Goal: Check status: Check status

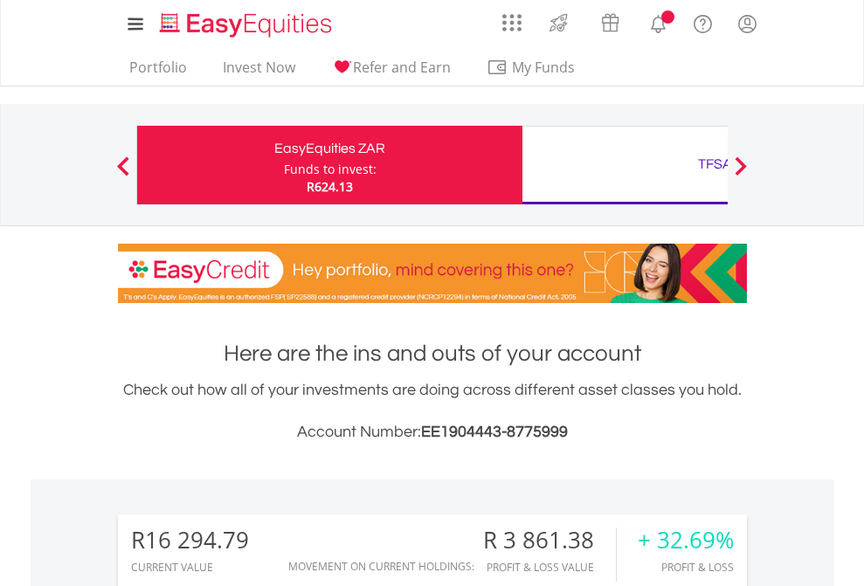
scroll to position [168, 274]
click at [284, 165] on div "Funds to invest:" at bounding box center [330, 169] width 93 height 17
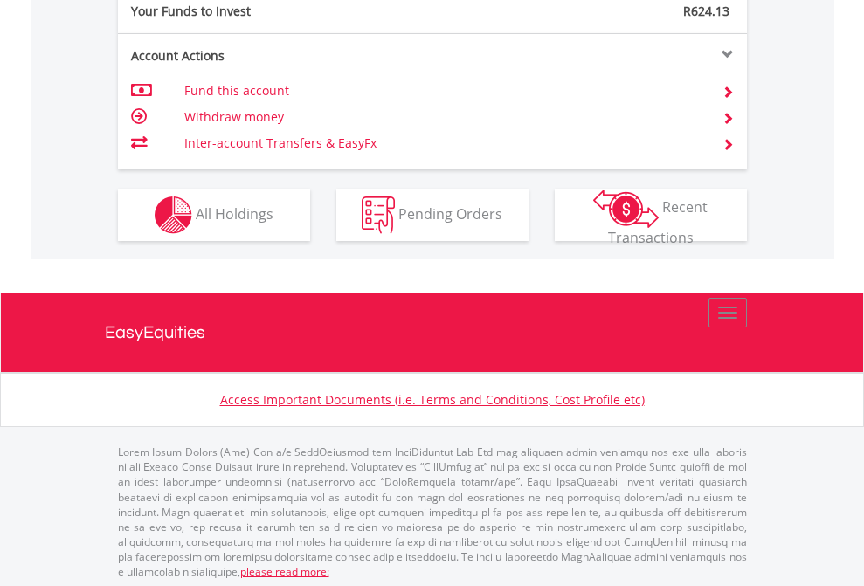
scroll to position [1745, 0]
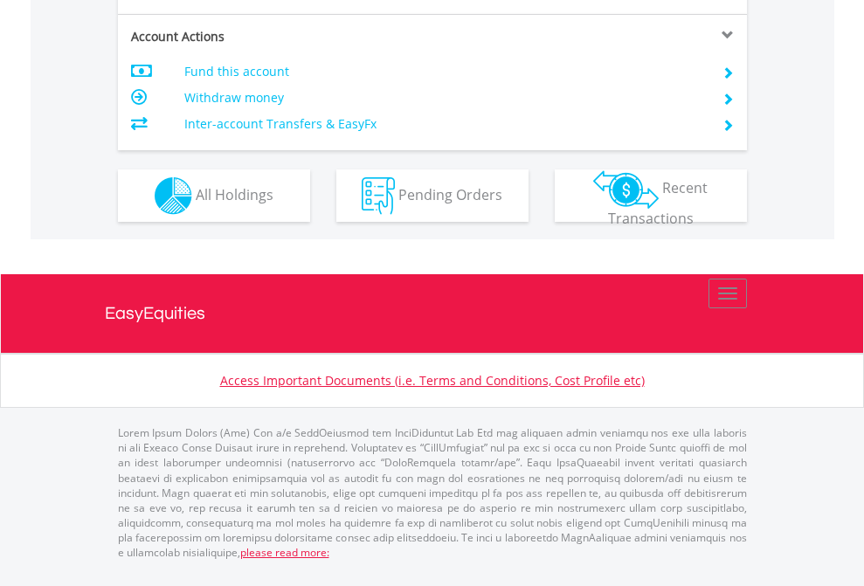
scroll to position [1640, 0]
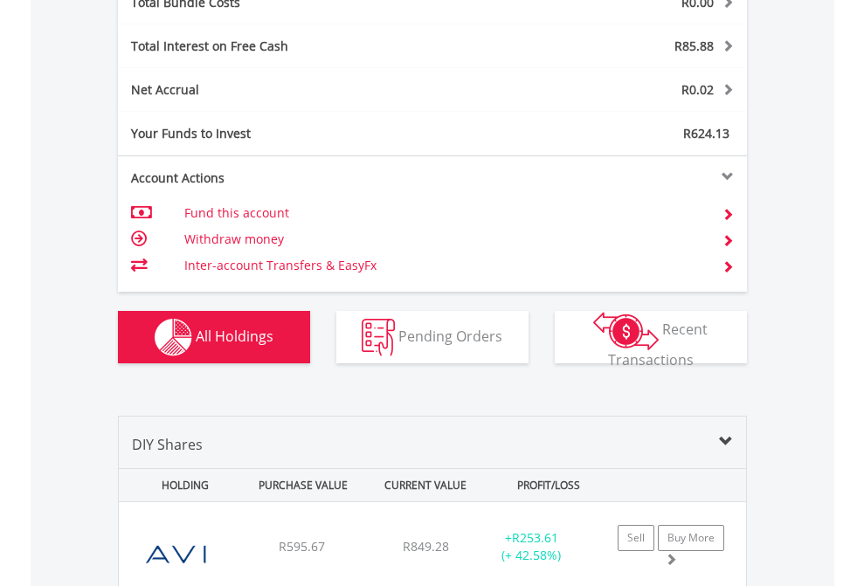
scroll to position [2048, 0]
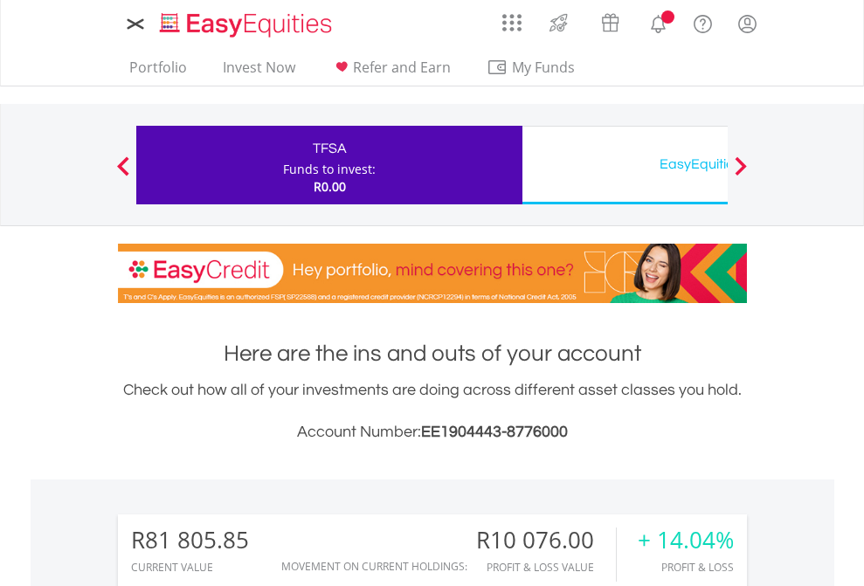
scroll to position [168, 274]
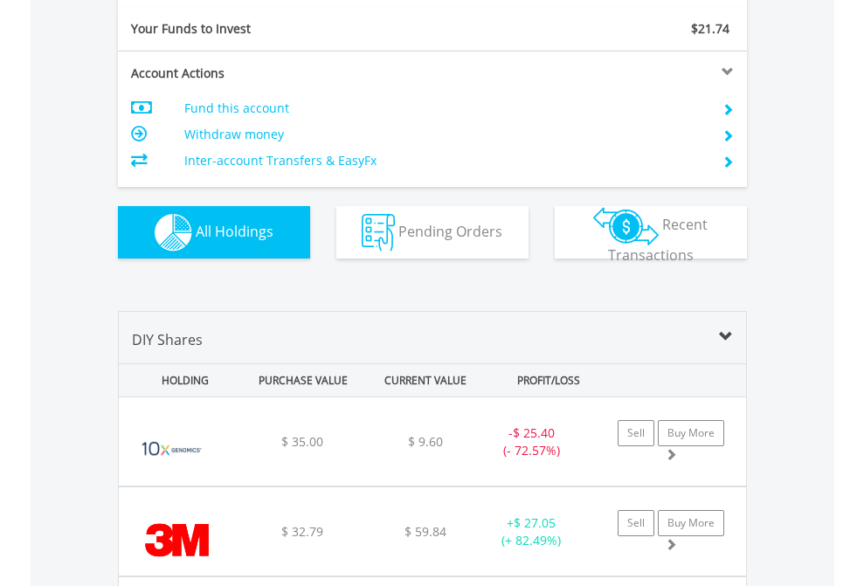
scroll to position [1943, 0]
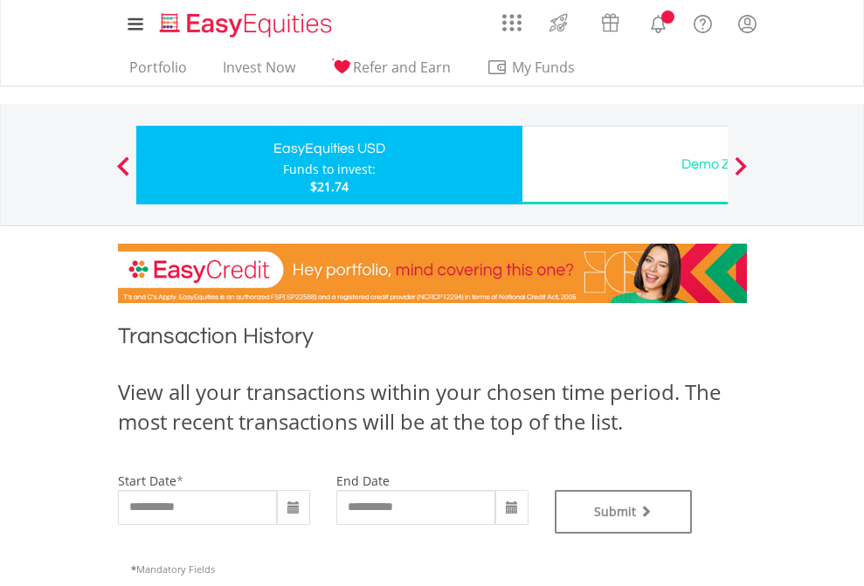
type input "**********"
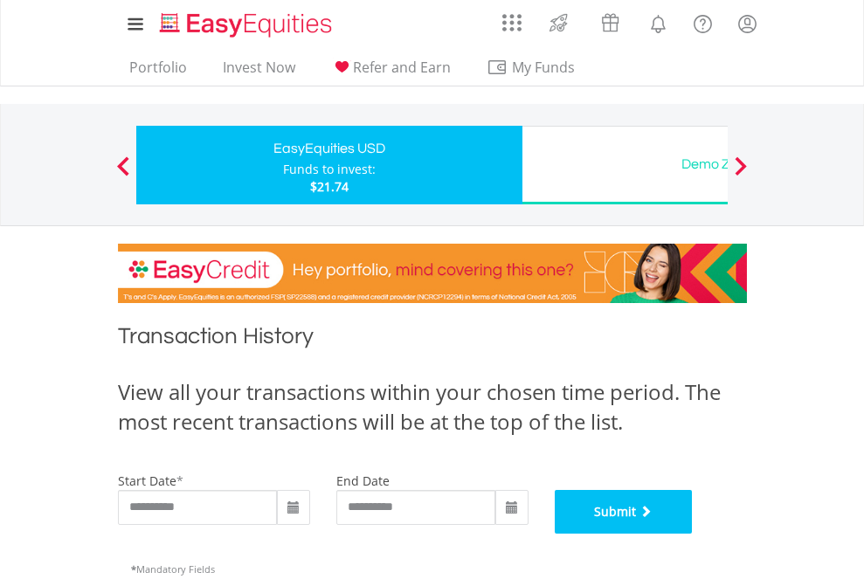
click at [693, 534] on button "Submit" at bounding box center [624, 512] width 138 height 44
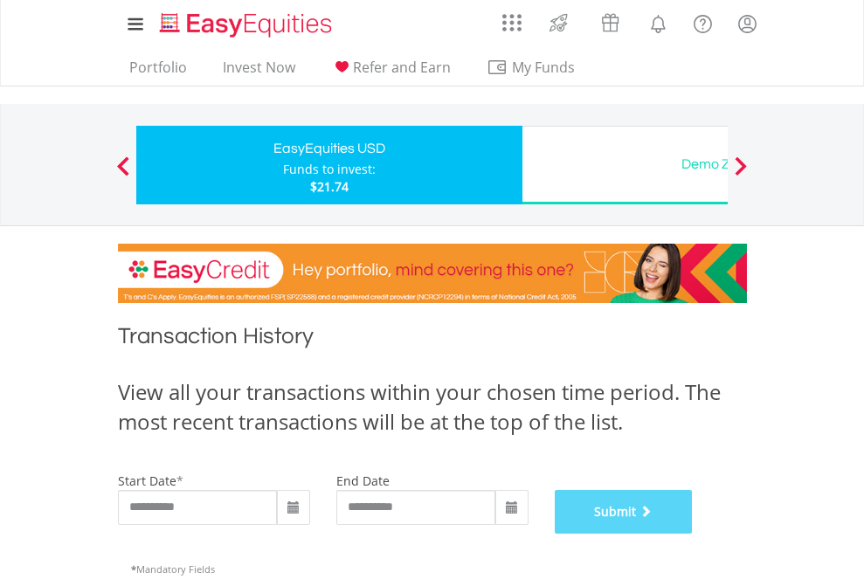
scroll to position [709, 0]
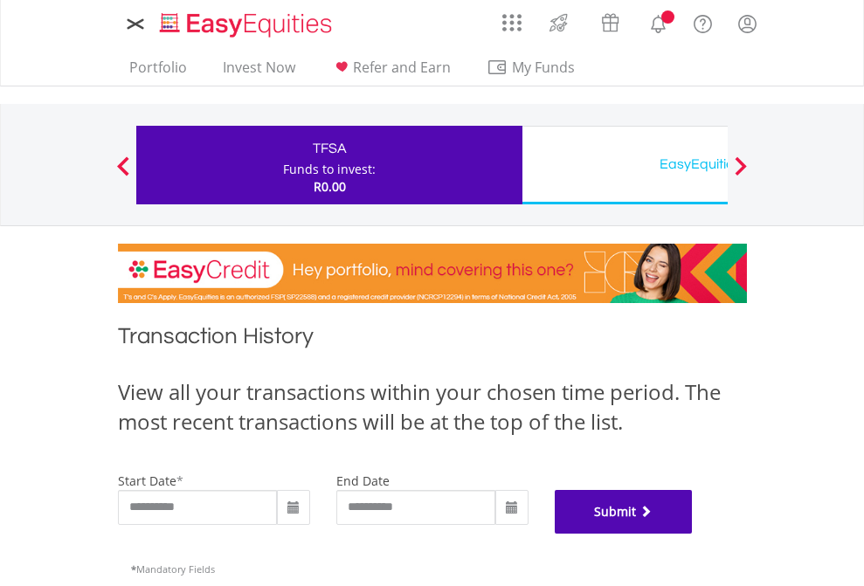
click at [693, 534] on button "Submit" at bounding box center [624, 512] width 138 height 44
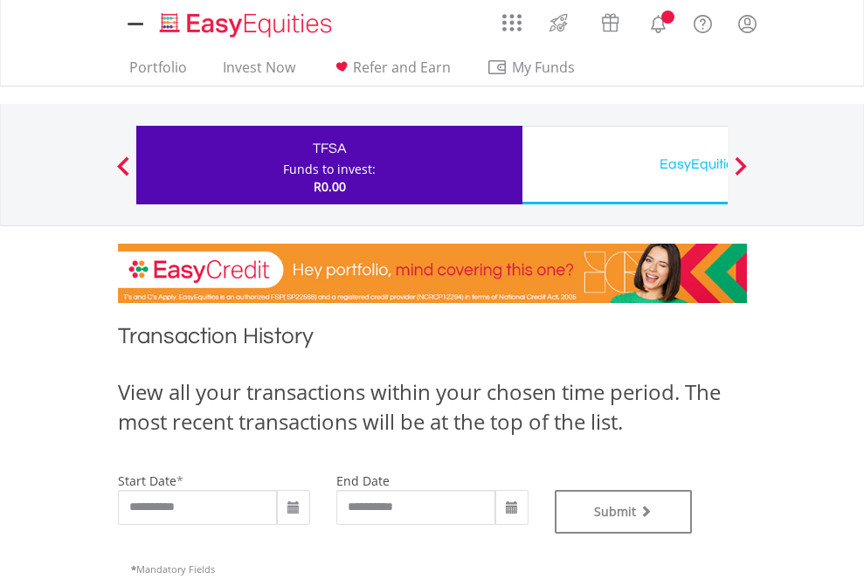
click at [625, 165] on div "EasyEquities USD" at bounding box center [715, 164] width 364 height 24
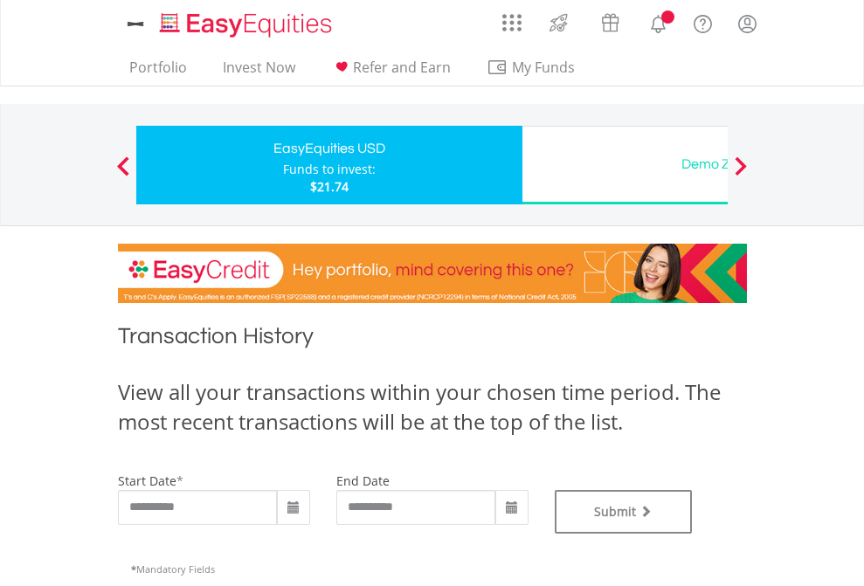
type input "**********"
